Goal: Task Accomplishment & Management: Use online tool/utility

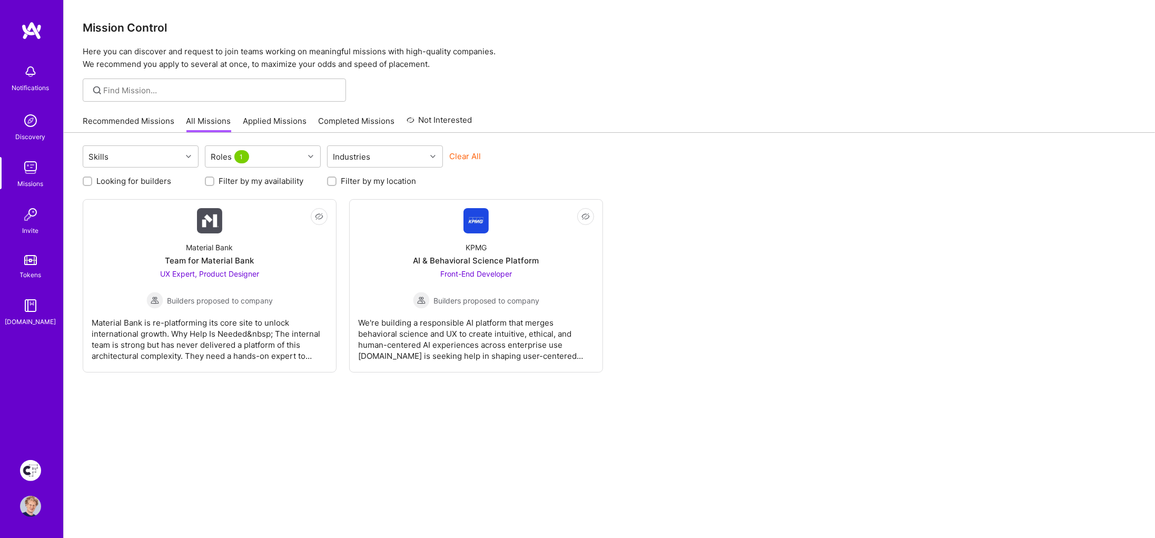
click at [40, 33] on img at bounding box center [31, 30] width 21 height 19
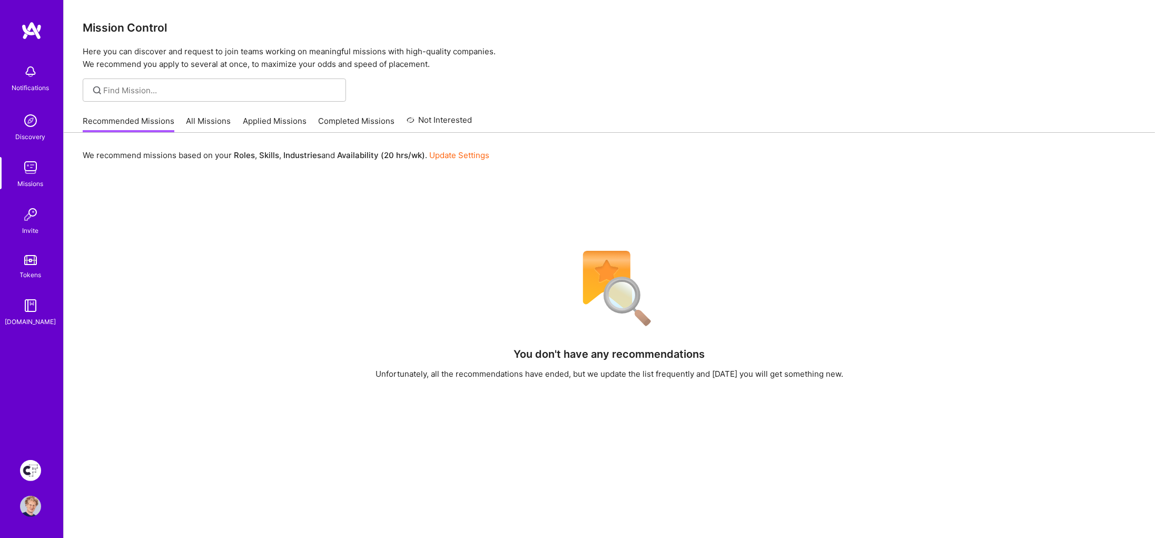
click at [207, 120] on link "All Missions" at bounding box center [209, 123] width 45 height 17
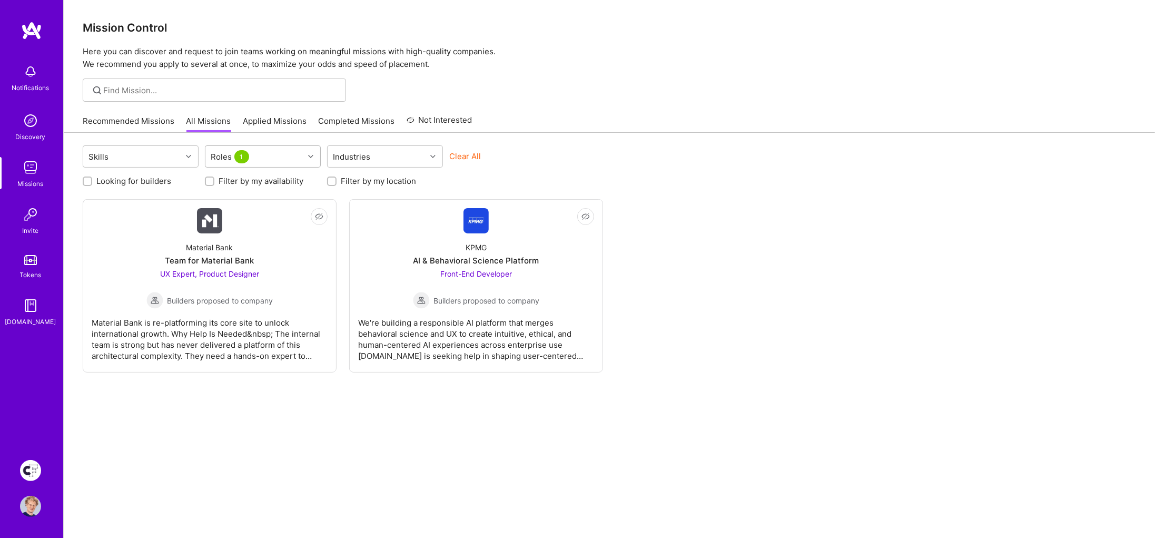
click at [252, 156] on div "Roles 1" at bounding box center [254, 156] width 99 height 21
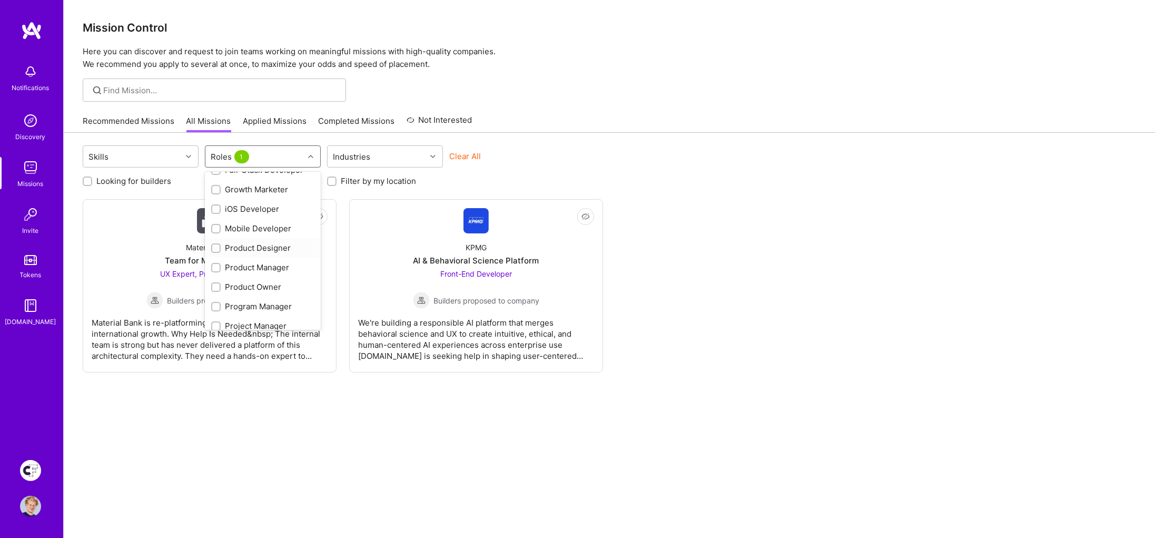
scroll to position [352, 0]
click at [246, 318] on div "UX Expert" at bounding box center [262, 318] width 103 height 11
checkbox input "false"
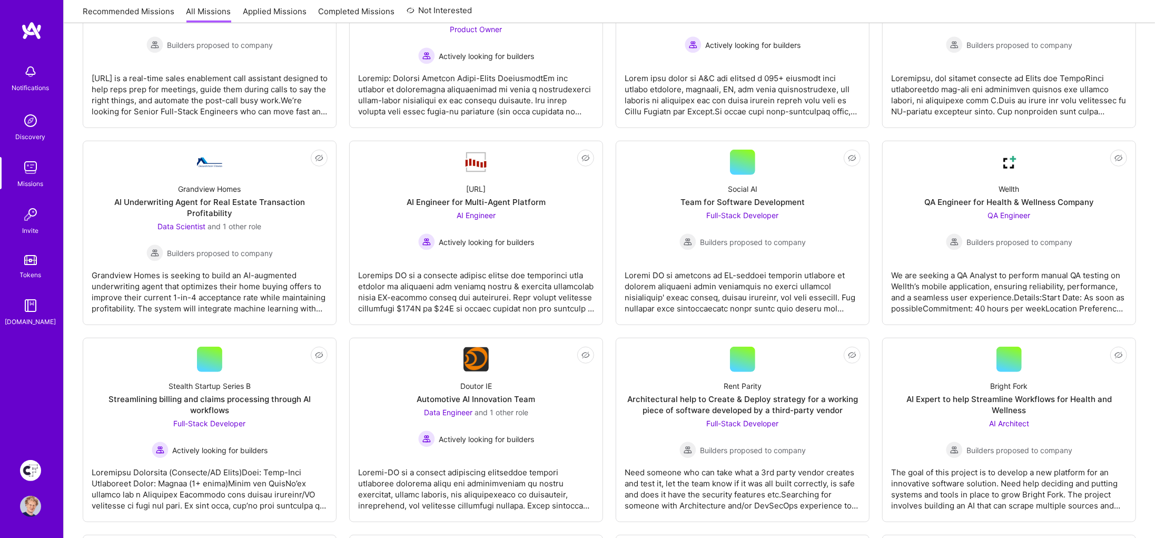
scroll to position [0, 0]
